Goal: Information Seeking & Learning: Learn about a topic

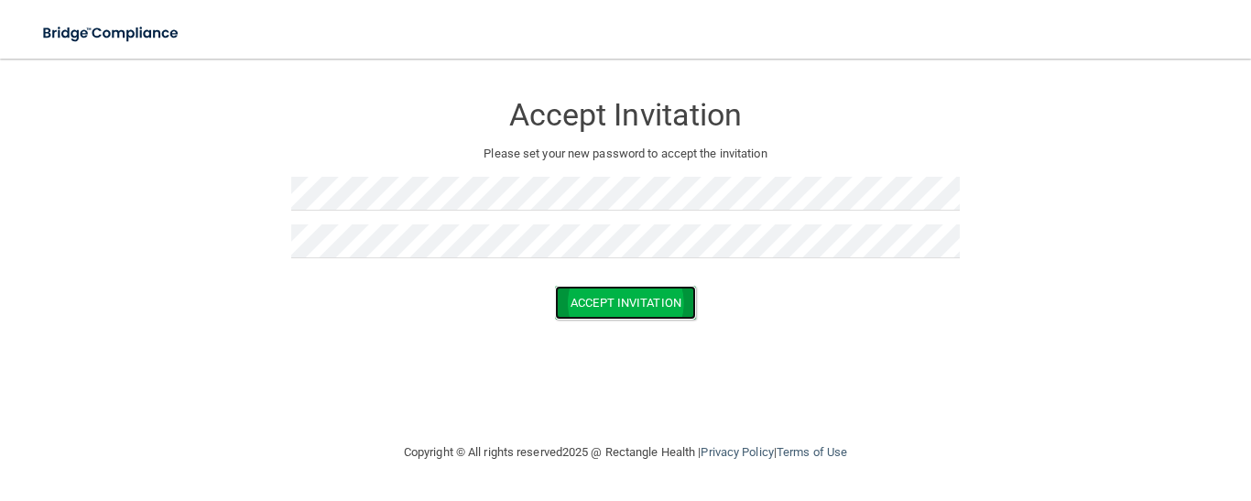
click at [597, 294] on button "Accept Invitation" at bounding box center [625, 303] width 141 height 34
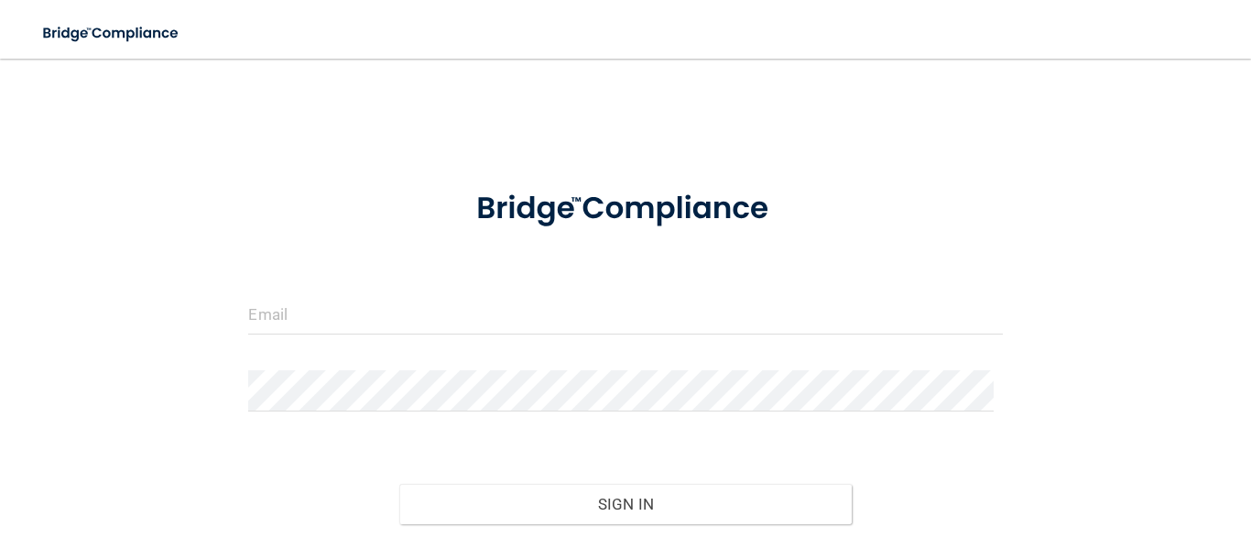
scroll to position [114, 0]
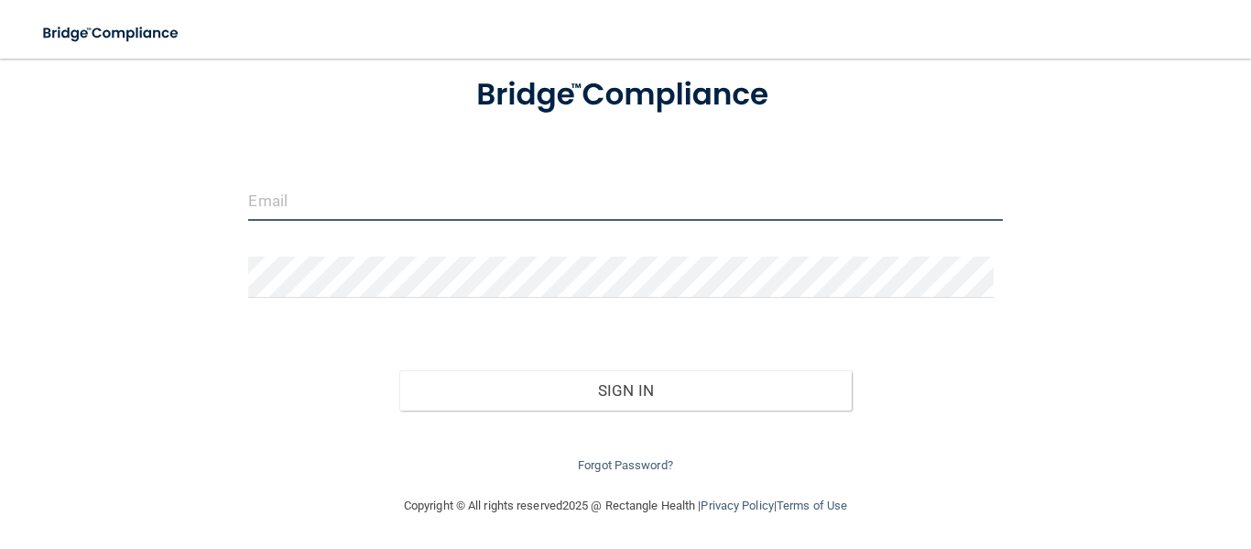
click at [390, 192] on input "email" at bounding box center [625, 200] width 754 height 41
type input "[EMAIL_ADDRESS][DOMAIN_NAME]"
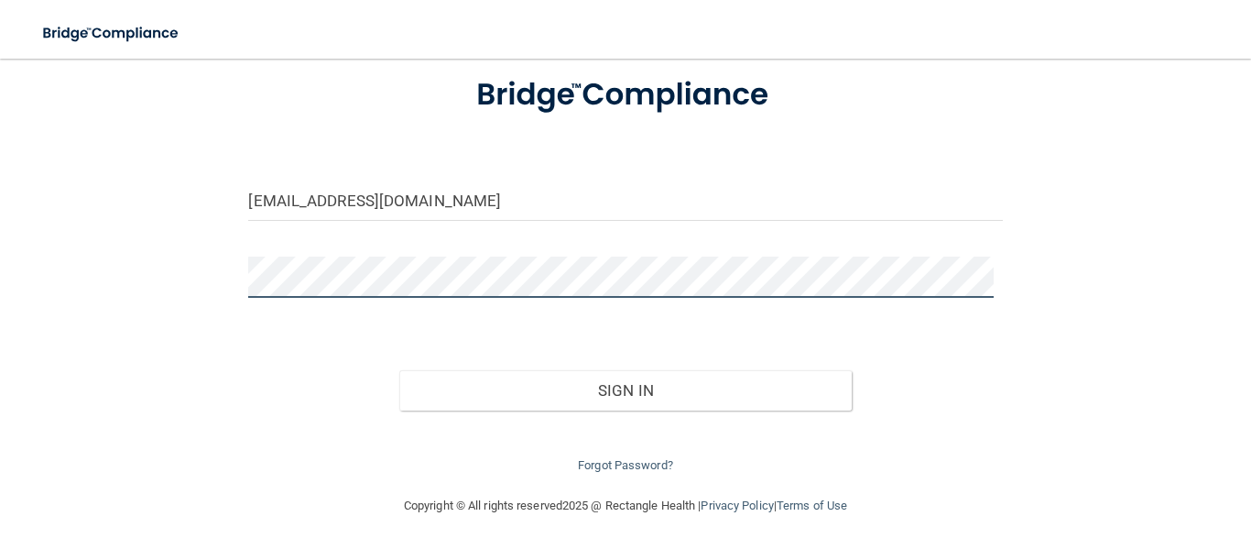
click at [399, 370] on button "Sign In" at bounding box center [625, 390] width 452 height 40
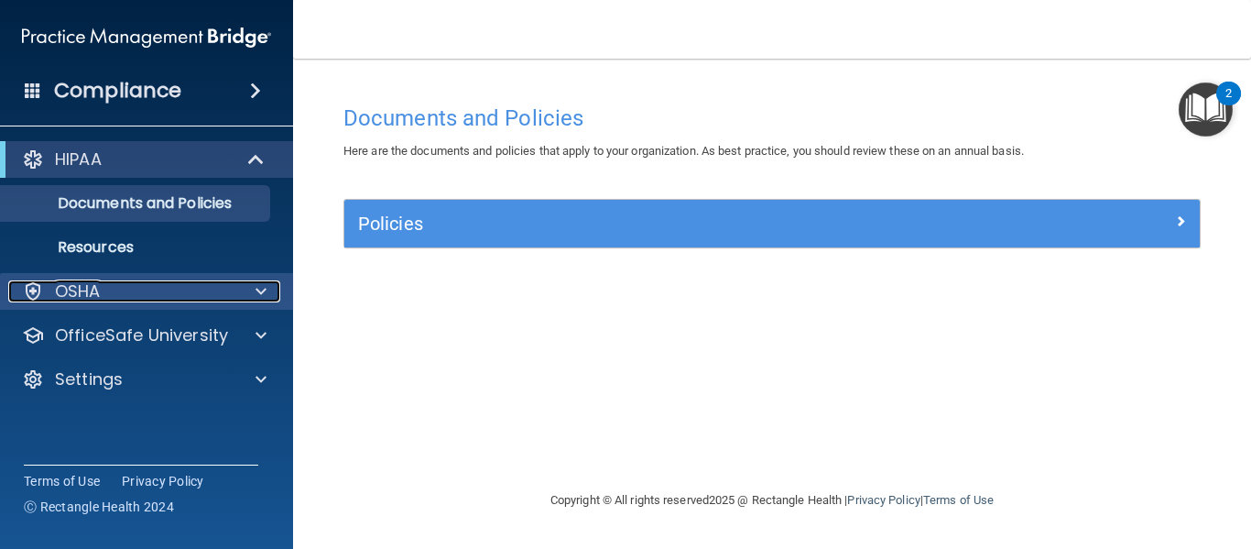
click at [178, 290] on div "OSHA" at bounding box center [121, 291] width 227 height 22
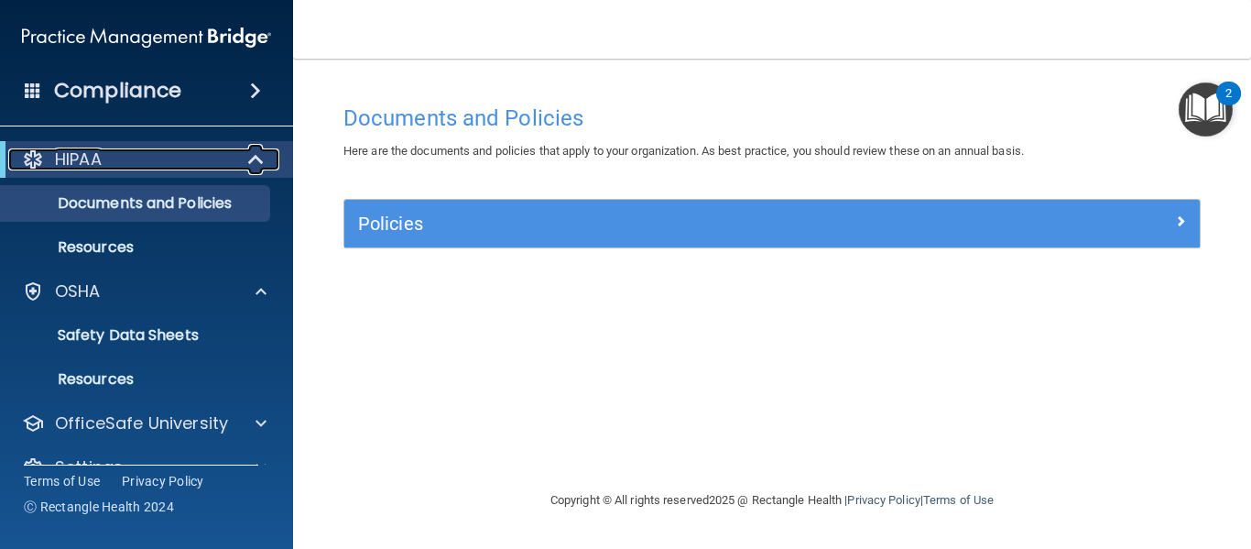
click at [256, 152] on span at bounding box center [258, 159] width 16 height 22
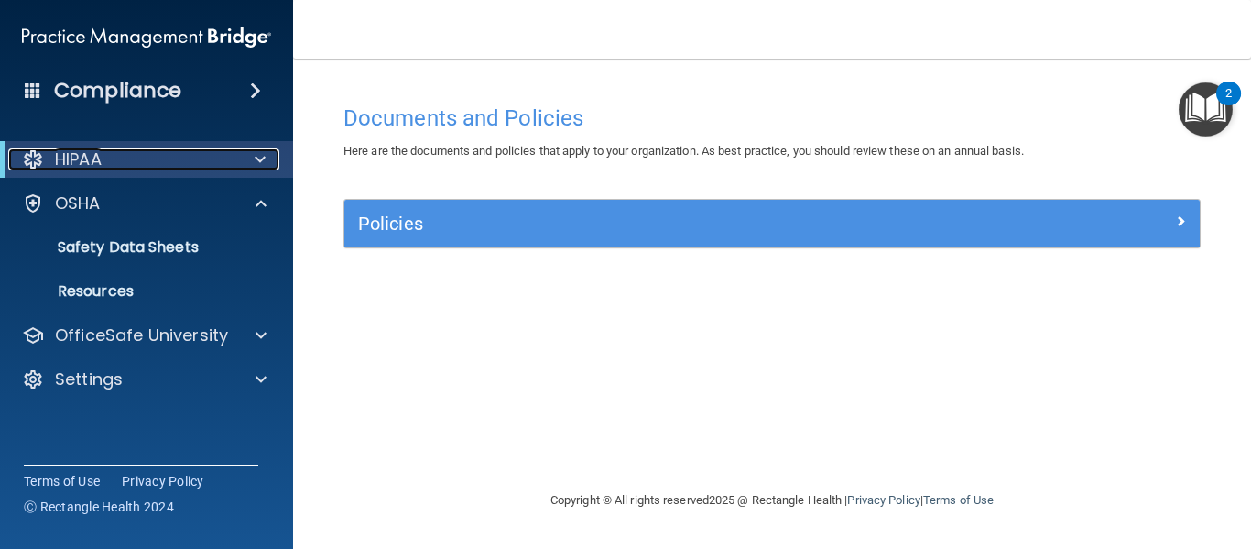
click at [256, 152] on span at bounding box center [260, 159] width 11 height 22
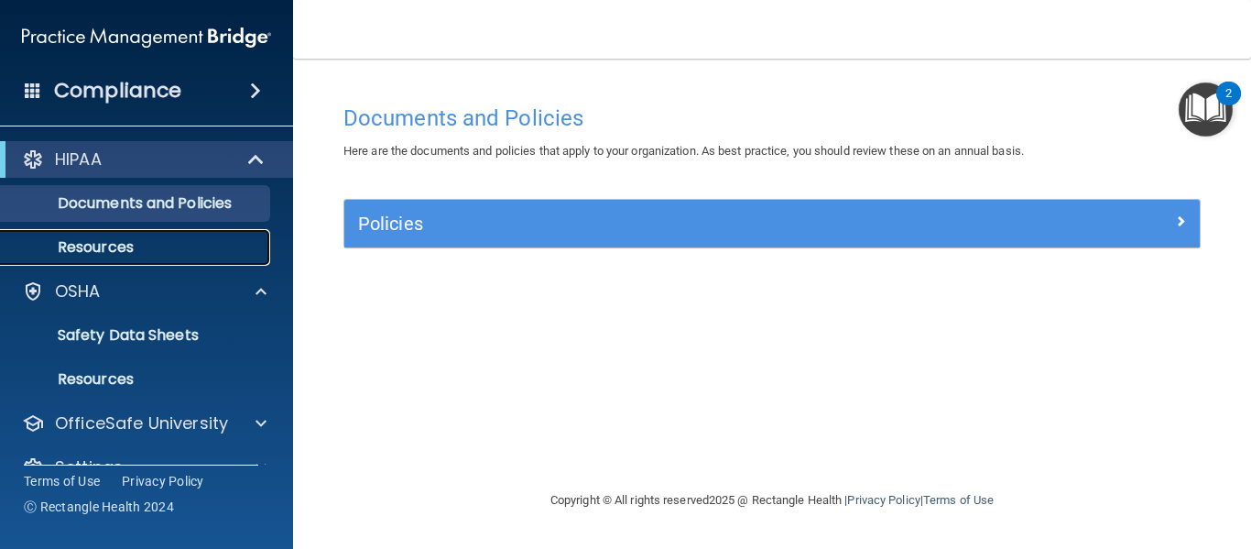
click at [117, 248] on p "Resources" at bounding box center [137, 247] width 250 height 18
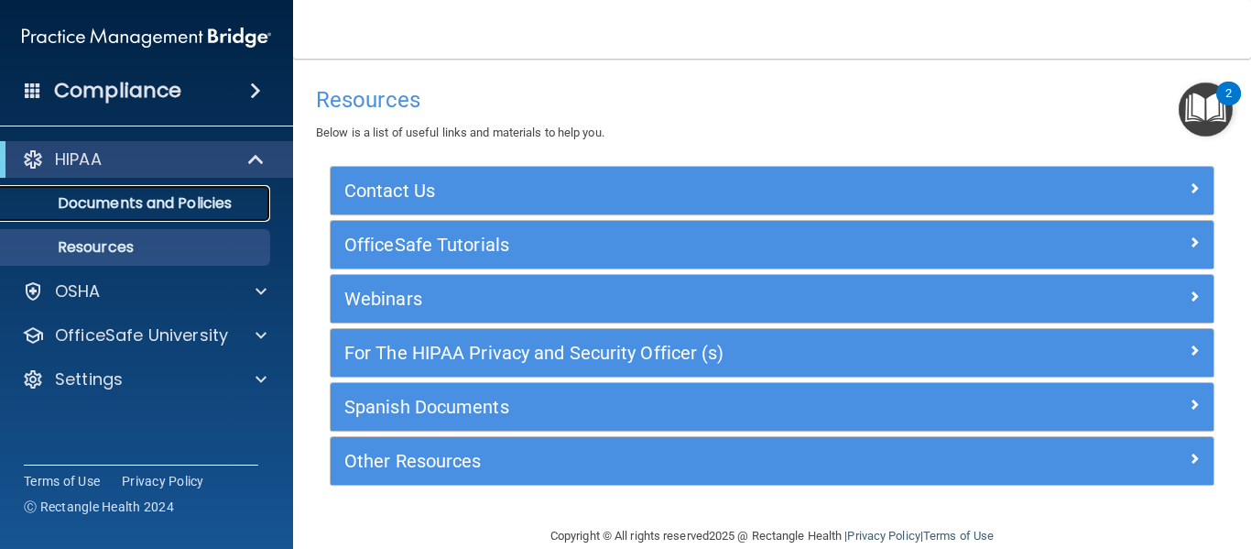
click at [129, 196] on p "Documents and Policies" at bounding box center [137, 203] width 250 height 18
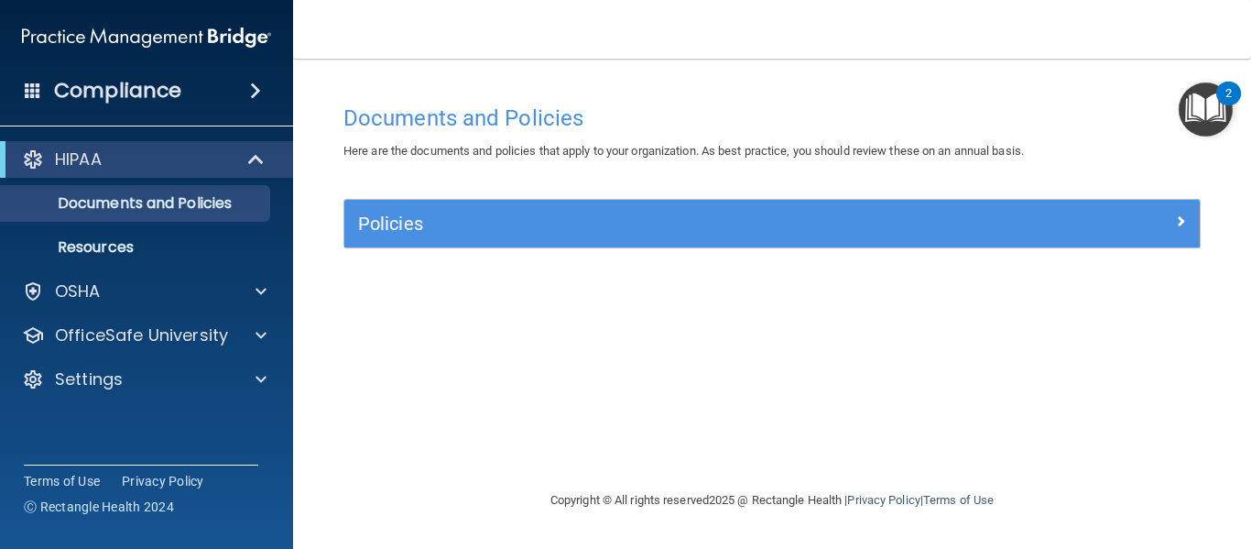
click at [1201, 98] on img "Open Resource Center, 2 new notifications" at bounding box center [1206, 109] width 54 height 54
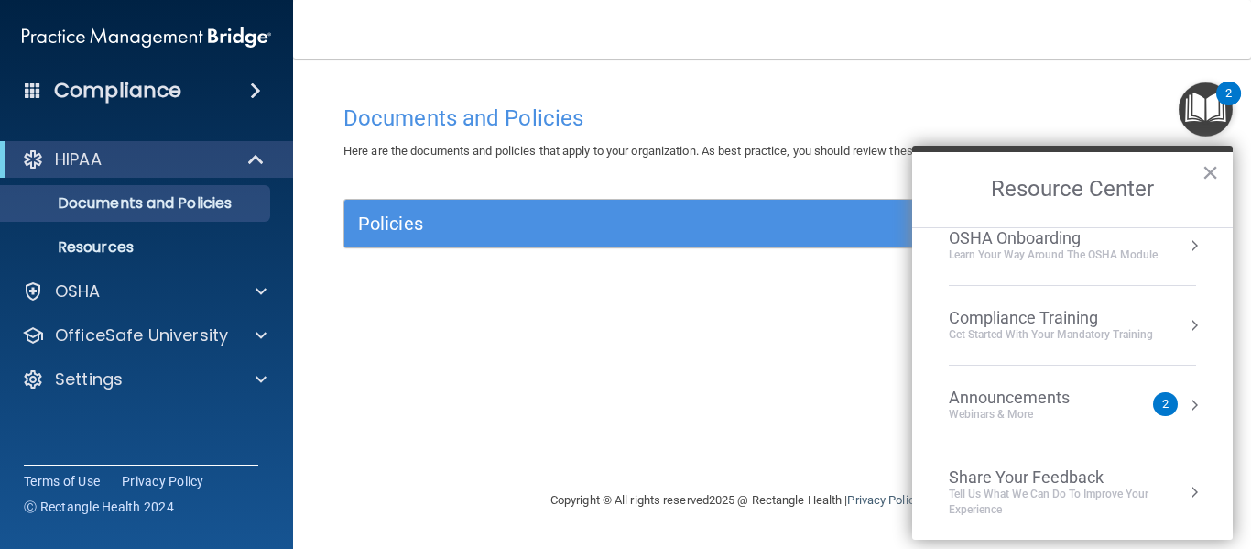
scroll to position [103, 0]
click at [1115, 321] on div "Compliance Training" at bounding box center [1051, 317] width 204 height 20
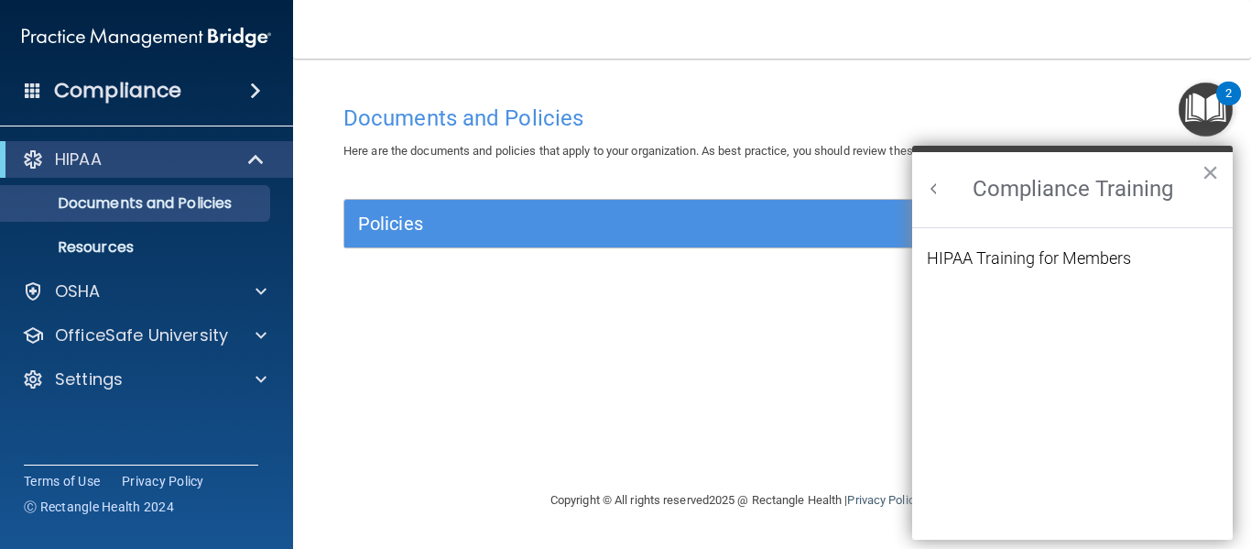
scroll to position [0, 0]
click at [1083, 262] on div "HIPAA Training for Members" at bounding box center [1029, 258] width 204 height 16
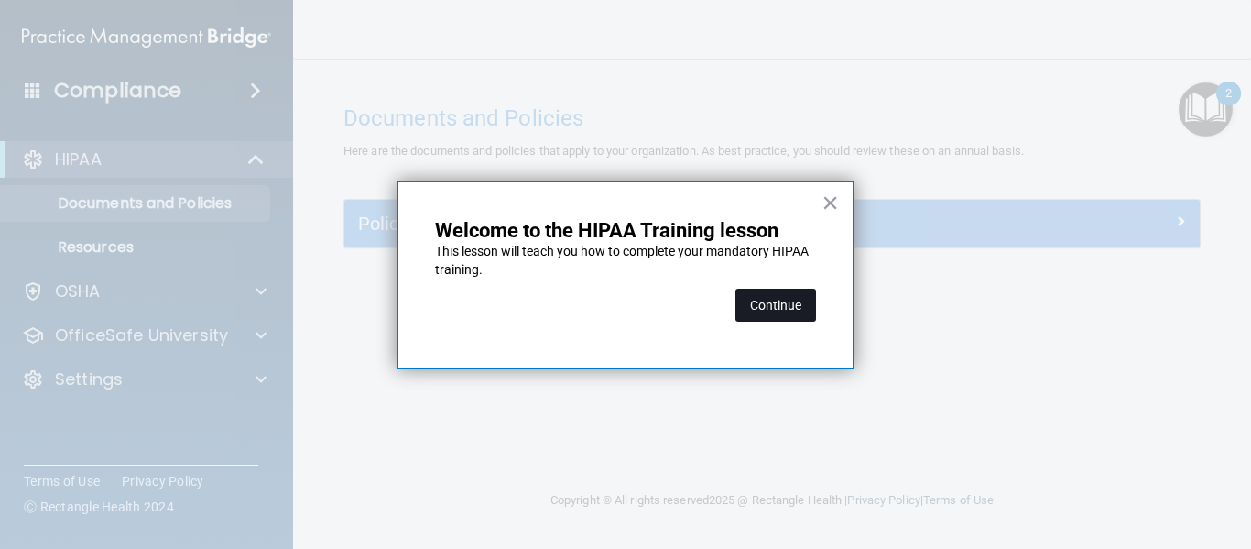
click at [784, 299] on button "Continue" at bounding box center [775, 304] width 81 height 33
